Goal: Find specific page/section: Find specific page/section

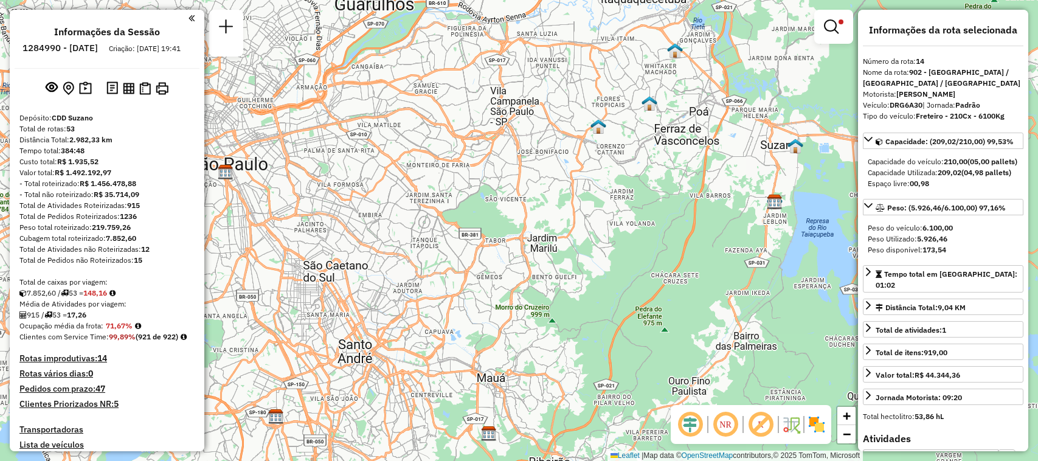
select select "**********"
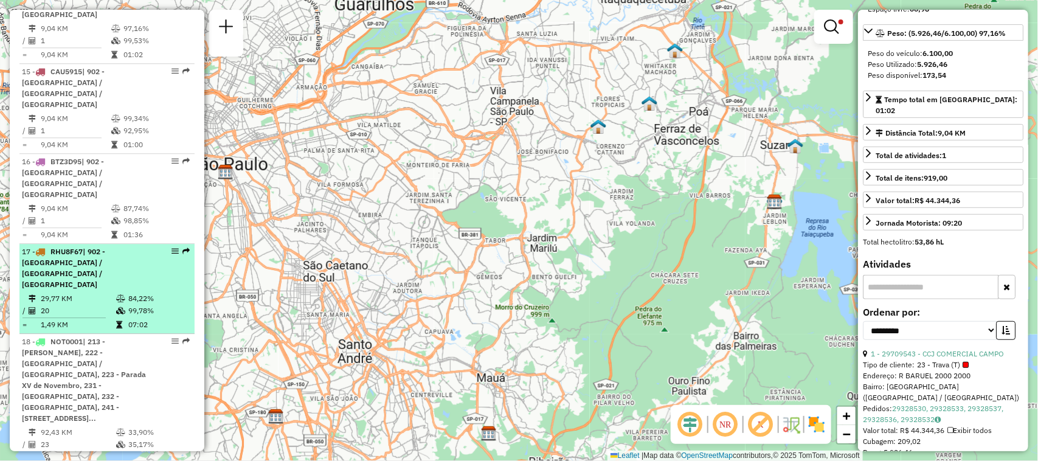
click at [72, 292] on td "29,77 KM" at bounding box center [77, 298] width 75 height 12
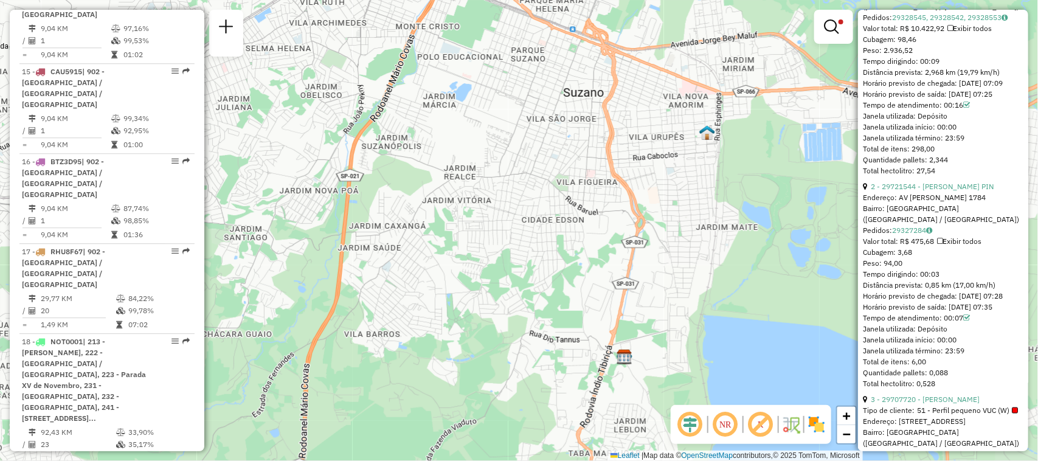
scroll to position [858, 0]
